Goal: Check status: Check status

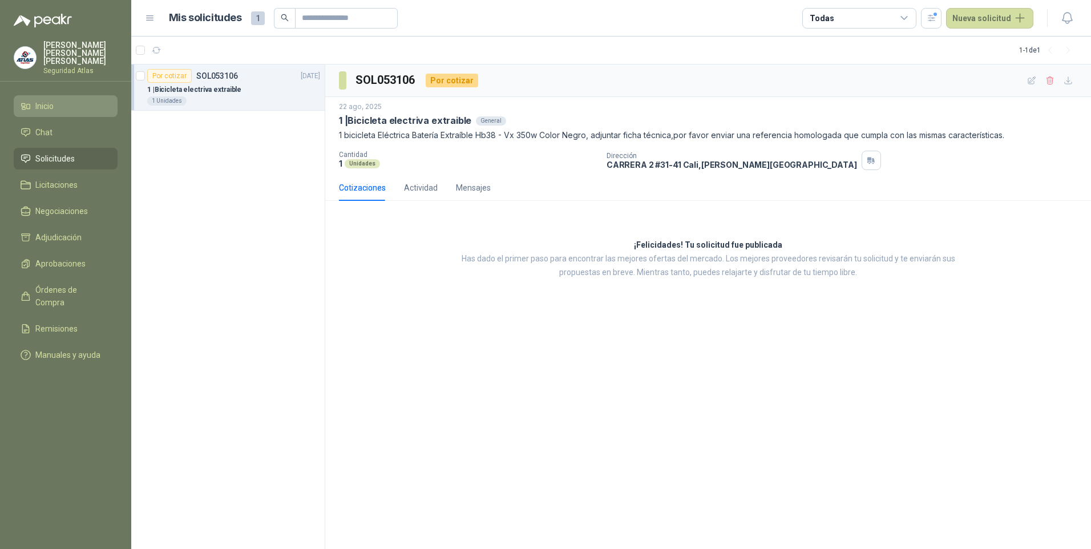
click at [40, 103] on span "Inicio" at bounding box center [44, 106] width 18 height 13
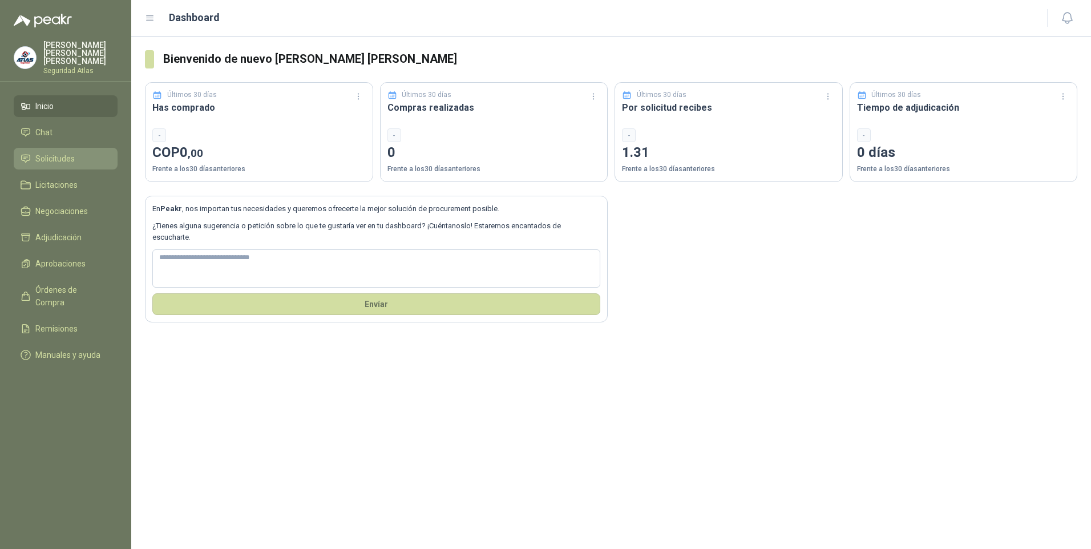
click at [58, 156] on span "Solicitudes" at bounding box center [54, 158] width 39 height 13
click at [50, 152] on span "Solicitudes" at bounding box center [54, 158] width 39 height 13
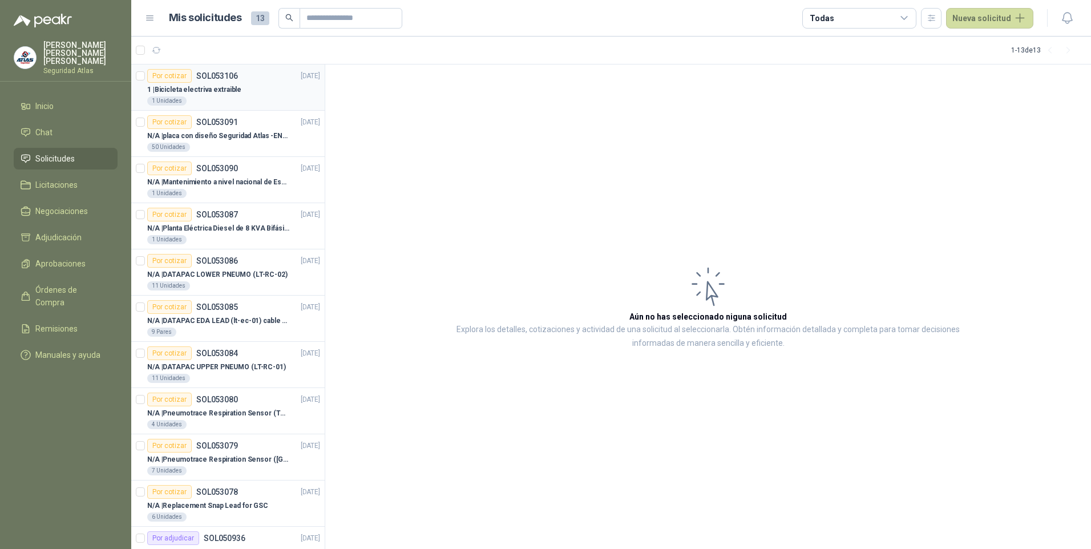
click at [237, 95] on div "1 | Bicicleta electriva extraible" at bounding box center [233, 90] width 173 height 14
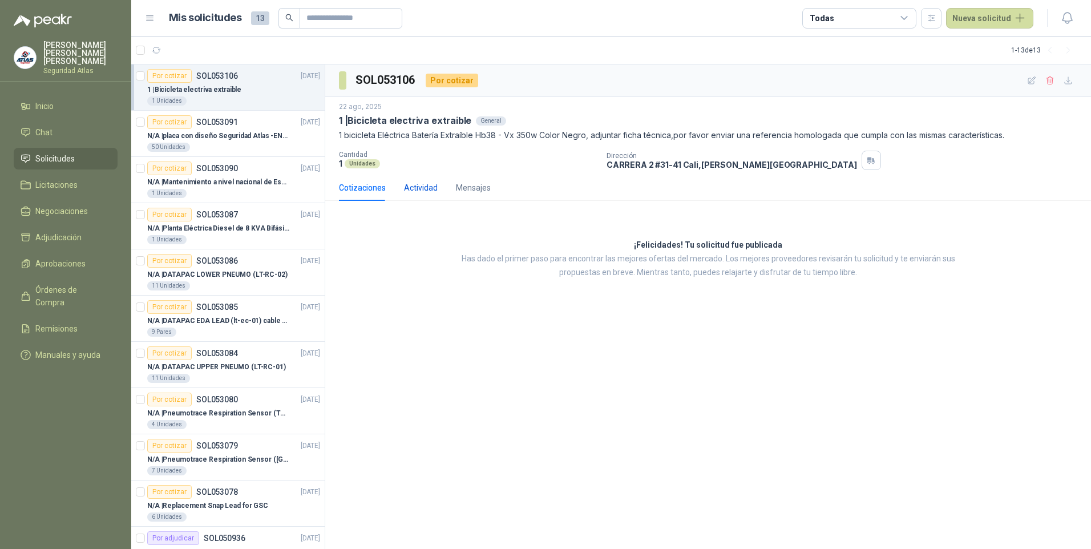
click at [427, 183] on div "Actividad" at bounding box center [421, 187] width 34 height 13
